Goal: Book appointment/travel/reservation

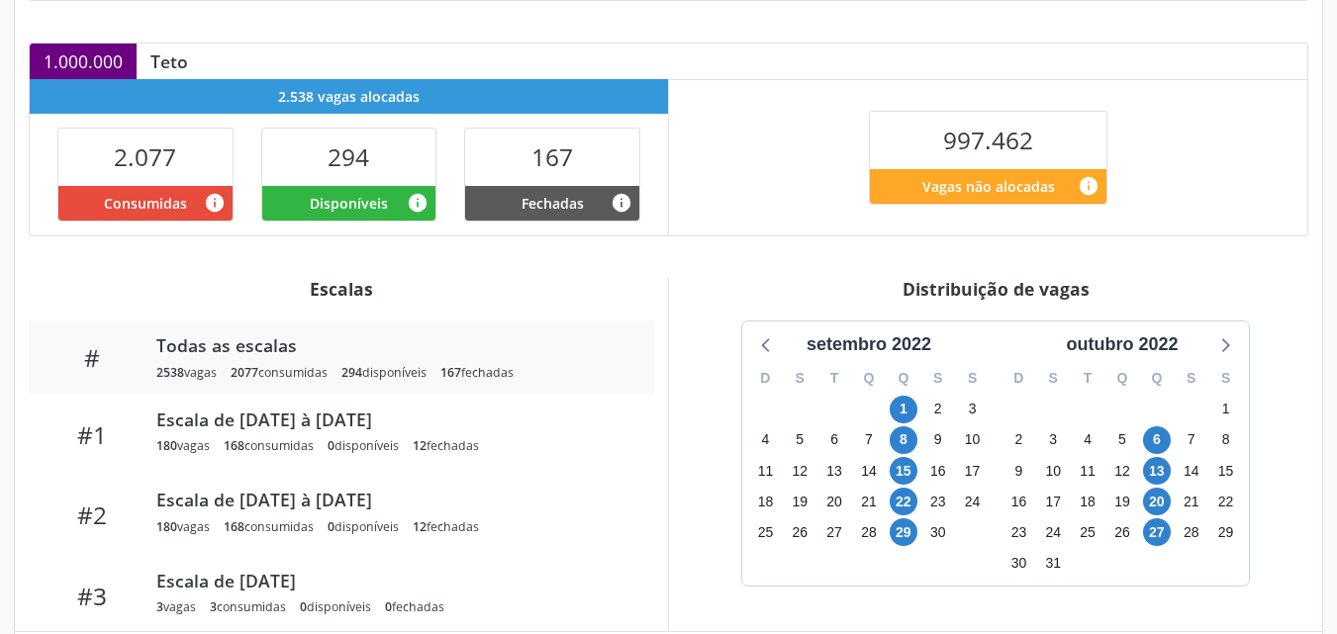
scroll to position [459, 0]
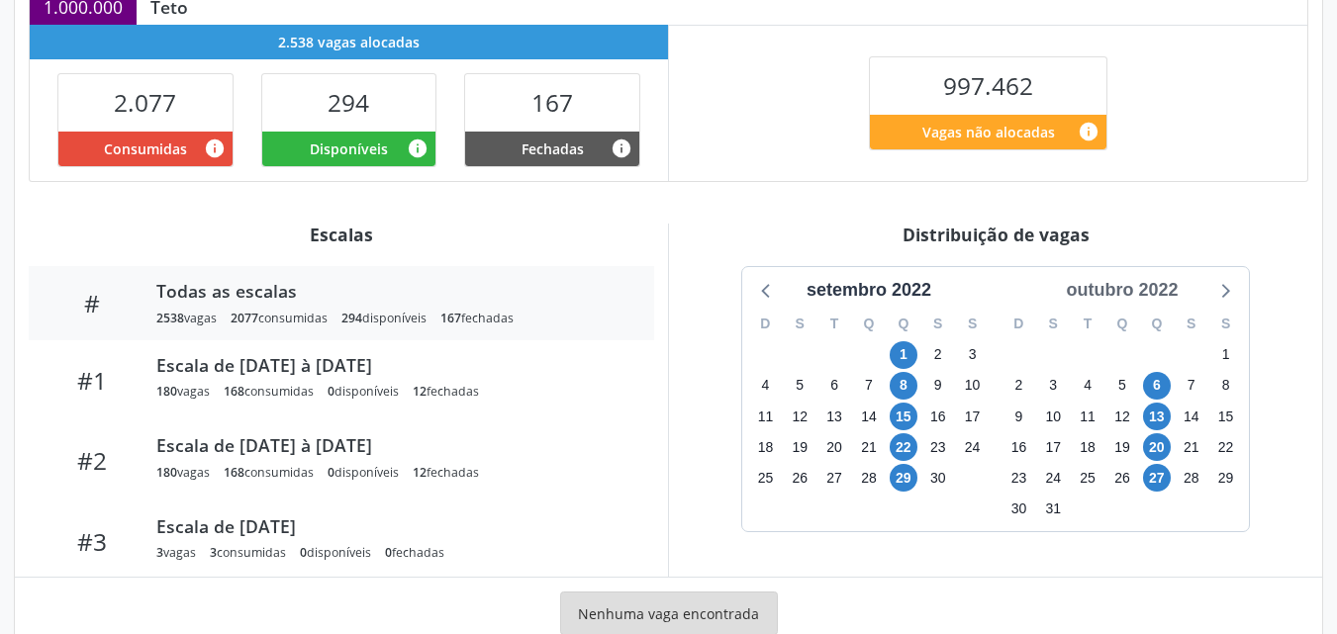
click at [1112, 292] on div "outubro 2022" at bounding box center [1122, 290] width 128 height 27
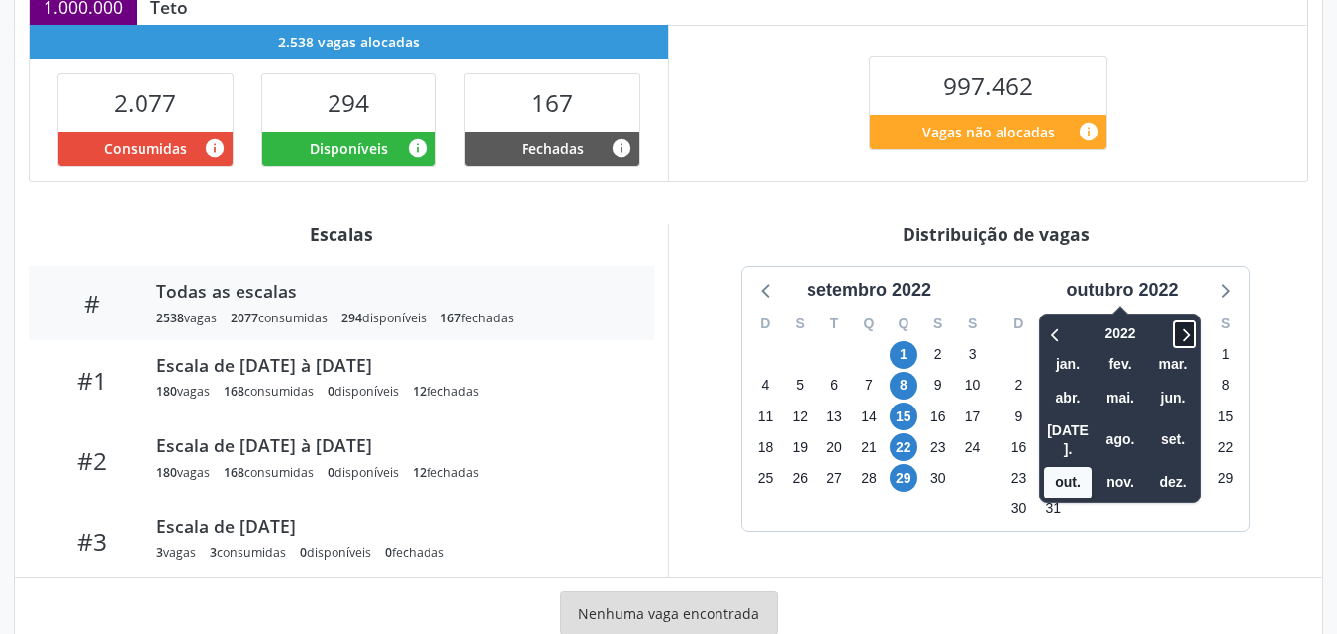
click at [1191, 340] on icon at bounding box center [1185, 335] width 20 height 24
click at [1172, 432] on span "set." at bounding box center [1172, 440] width 47 height 31
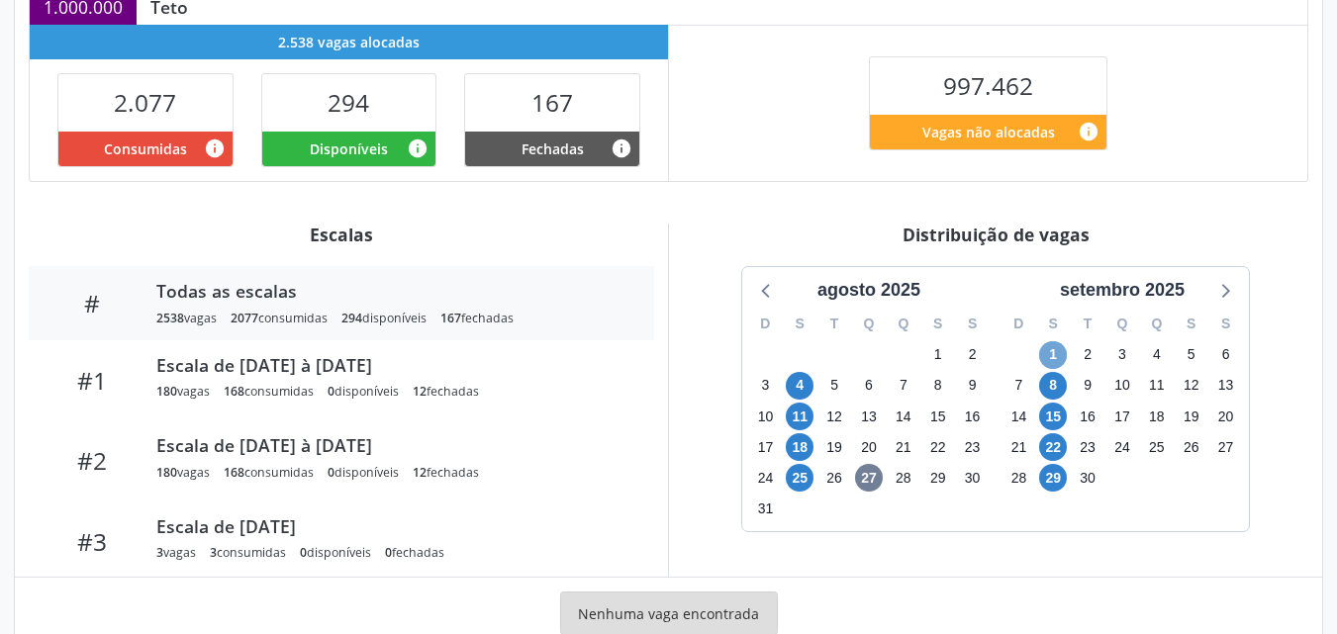
click at [1046, 352] on span "1" at bounding box center [1053, 355] width 28 height 28
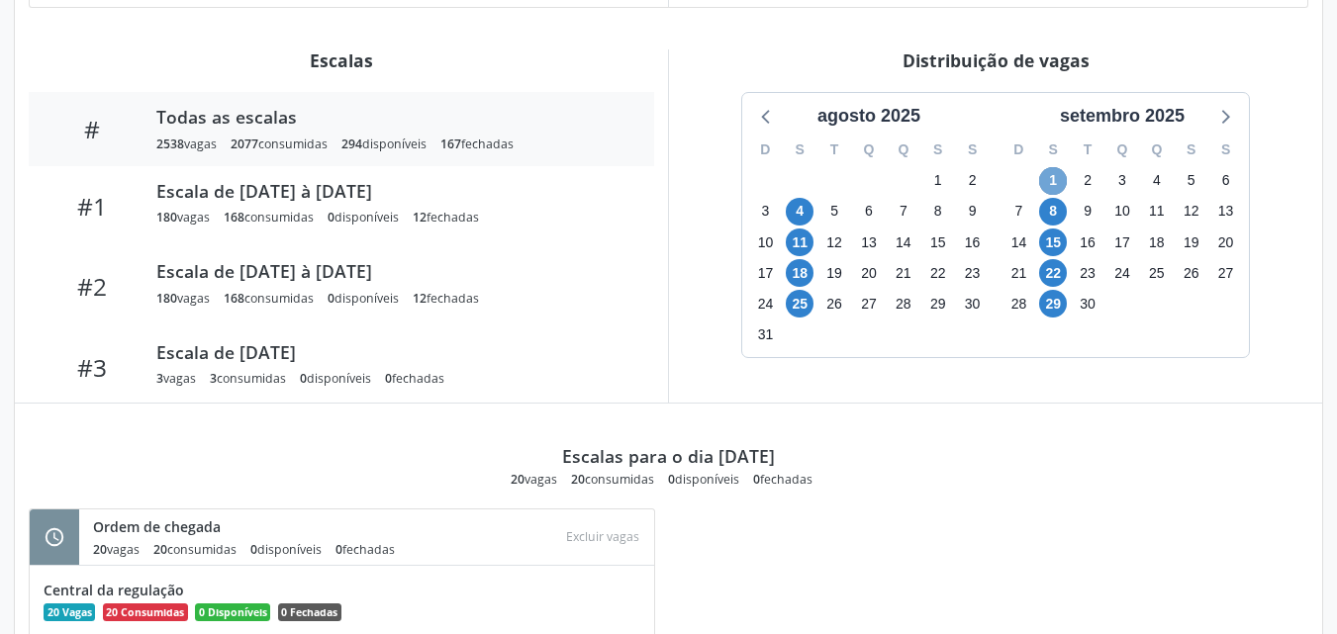
scroll to position [643, 0]
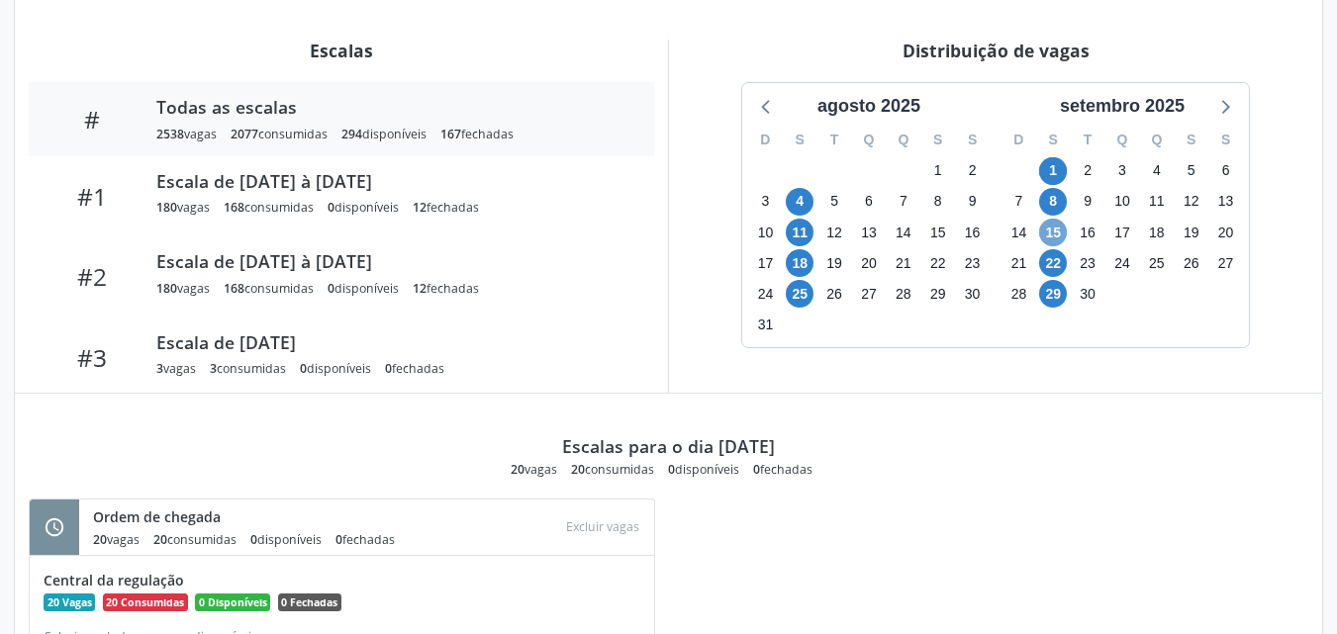
click at [1050, 231] on span "15" at bounding box center [1053, 233] width 28 height 28
click at [1050, 299] on span "29" at bounding box center [1053, 294] width 28 height 28
click at [1054, 250] on span "22" at bounding box center [1053, 263] width 28 height 28
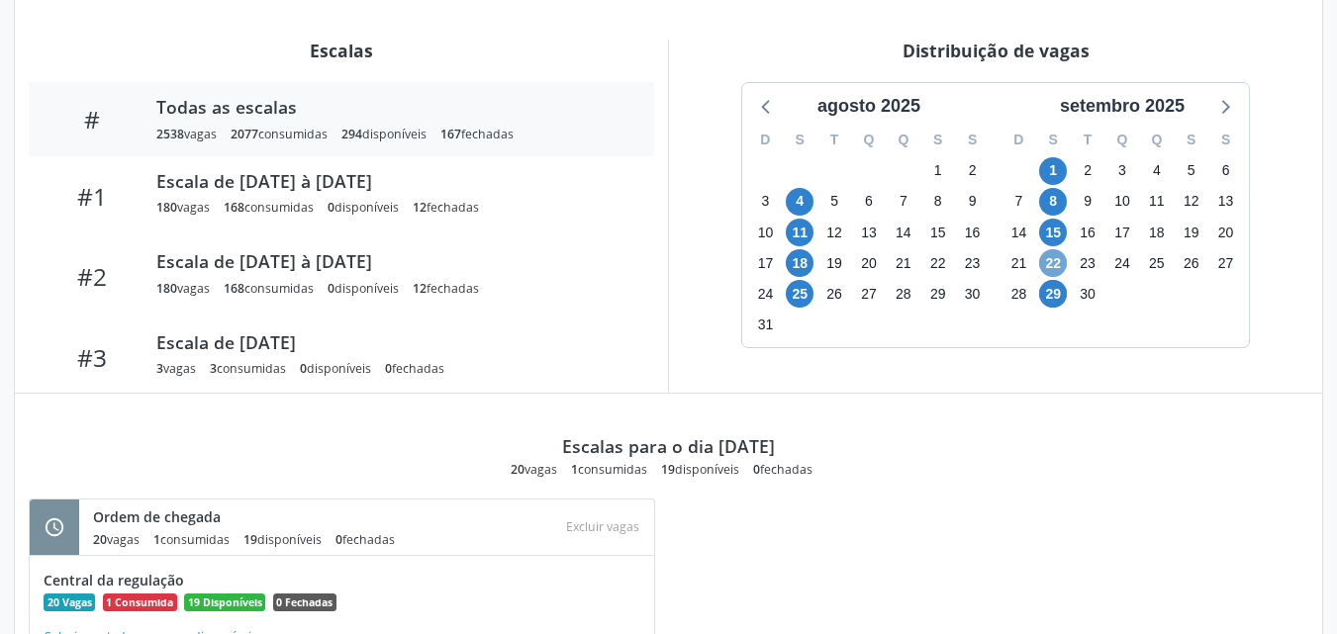
click at [1054, 250] on span "22" at bounding box center [1053, 263] width 28 height 28
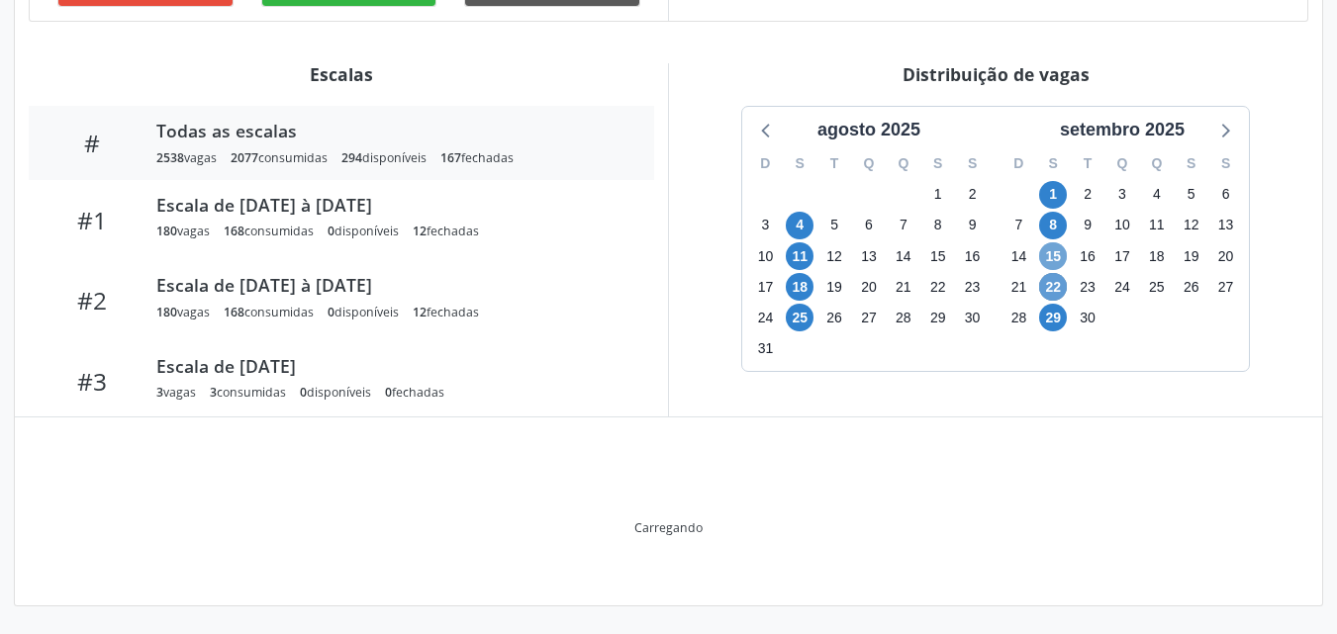
scroll to position [619, 0]
click at [1054, 250] on span "15" at bounding box center [1053, 256] width 28 height 28
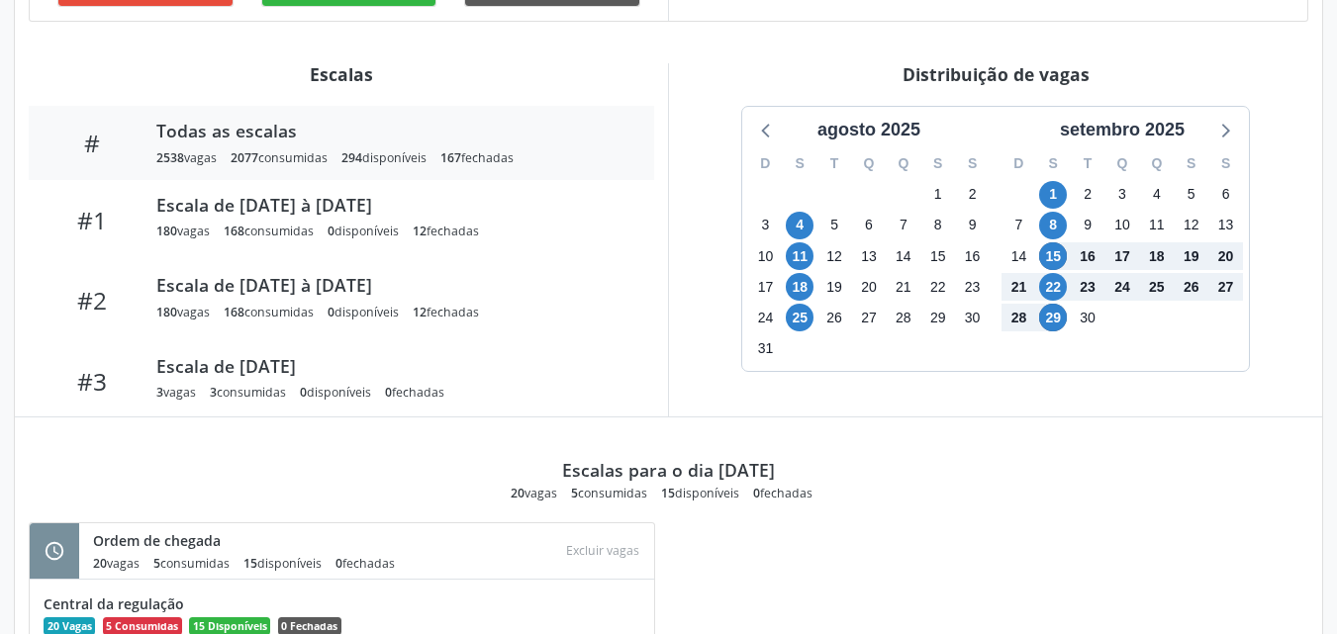
click at [1059, 360] on div "6" at bounding box center [1053, 348] width 35 height 31
